Goal: Information Seeking & Learning: Learn about a topic

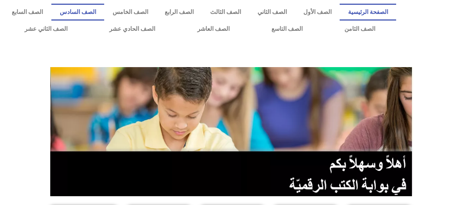
click at [104, 7] on link "الصف السادس" at bounding box center [77, 12] width 53 height 17
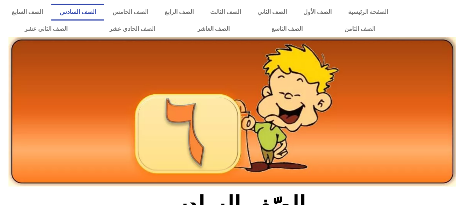
scroll to position [183, 0]
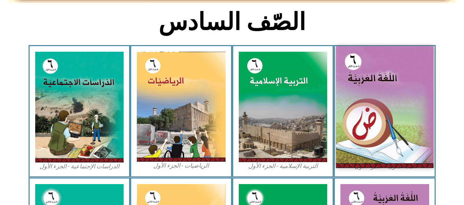
click at [369, 85] on img at bounding box center [385, 107] width 98 height 122
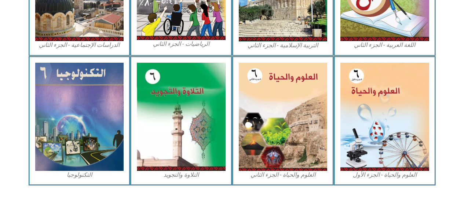
scroll to position [440, 0]
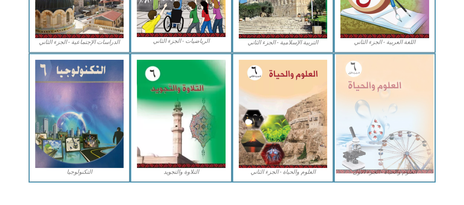
click at [364, 76] on img at bounding box center [385, 113] width 98 height 119
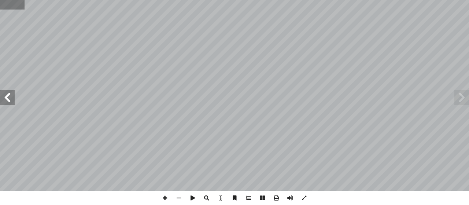
click at [8, 7] on input "text" at bounding box center [12, 5] width 24 height 10
type input "**"
click at [27, 8] on input "text" at bounding box center [17, 5] width 34 height 10
type input "**"
click at [181, 201] on span at bounding box center [179, 198] width 14 height 14
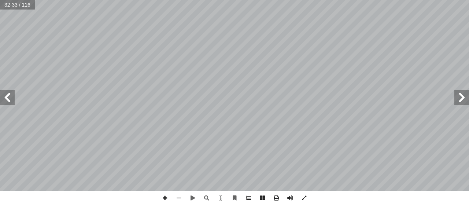
click at [6, 100] on span at bounding box center [7, 97] width 15 height 15
click at [164, 194] on span at bounding box center [165, 198] width 14 height 14
click at [180, 200] on span at bounding box center [179, 198] width 14 height 14
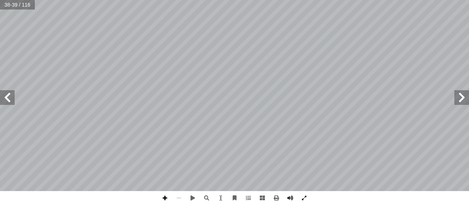
click at [165, 198] on span at bounding box center [165, 198] width 14 height 14
